Goal: Task Accomplishment & Management: Manage account settings

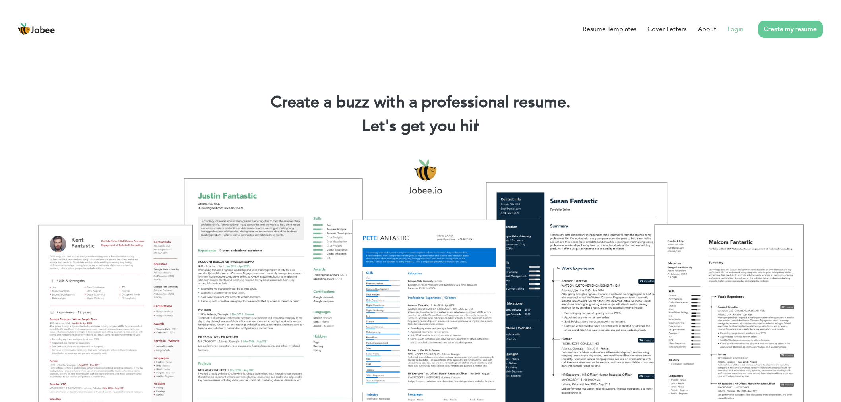
click at [738, 31] on link "Login" at bounding box center [736, 29] width 16 height 10
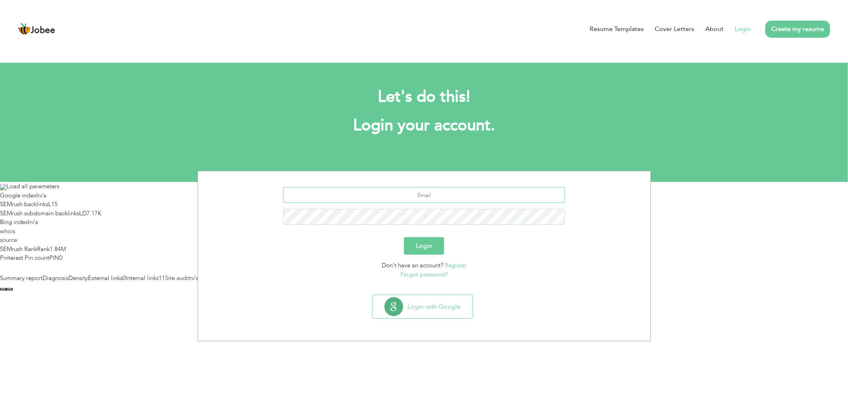
click at [444, 196] on input "text" at bounding box center [424, 195] width 282 height 16
type input "[EMAIL_ADDRESS][DOMAIN_NAME]"
click at [458, 195] on input "[EMAIL_ADDRESS][DOMAIN_NAME]" at bounding box center [424, 195] width 282 height 16
click at [404, 237] on button "Login" at bounding box center [424, 245] width 40 height 17
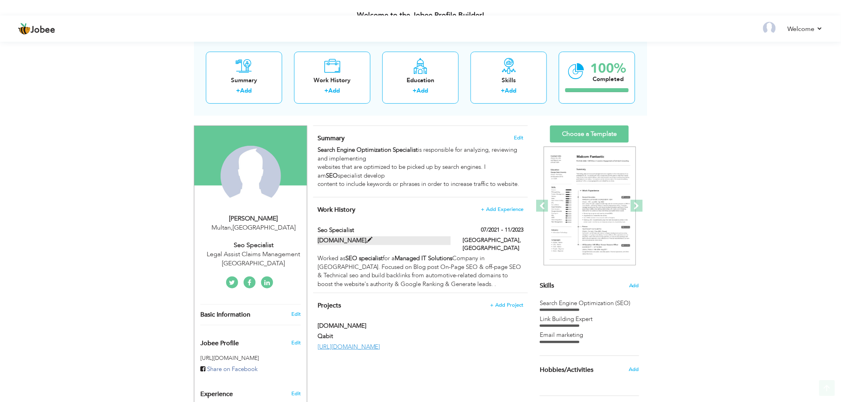
scroll to position [132, 0]
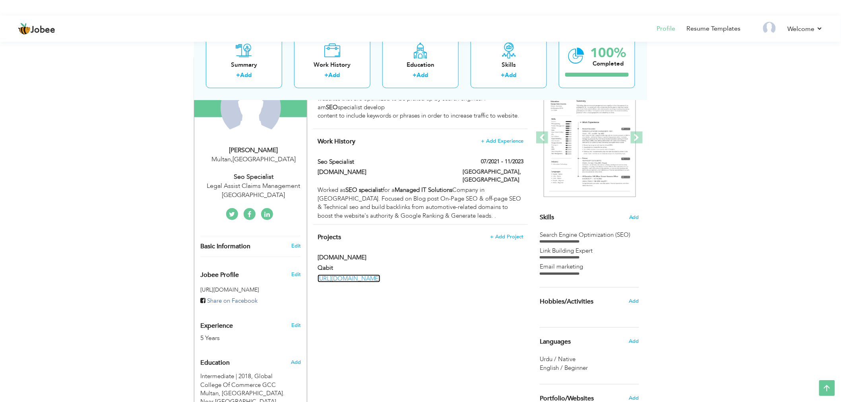
click at [378, 275] on link "https://docs.google.com/spreadsheets/d/1Mmu3Yk3TDXY7k2--2I-hVhgwvtExJ4UUcFxc7W3…" at bounding box center [349, 279] width 63 height 8
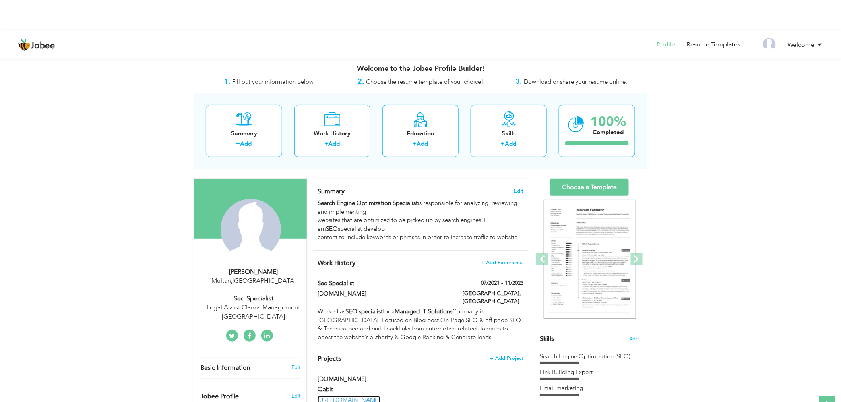
scroll to position [0, 0]
